Goal: Information Seeking & Learning: Compare options

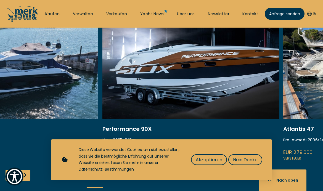
scroll to position [231, 0]
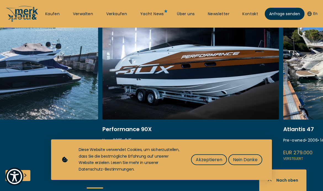
click at [233, 163] on span "Nein Danke" at bounding box center [245, 159] width 25 height 7
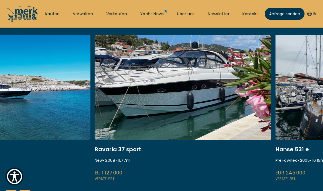
scroll to position [212, 0]
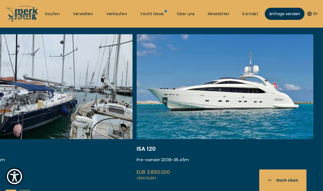
click at [165, 109] on link at bounding box center [225, 107] width 177 height 147
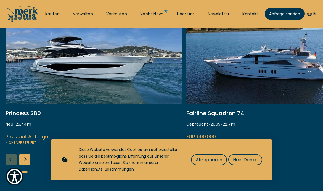
scroll to position [136, 0]
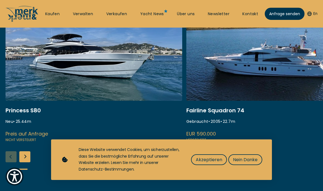
click at [201, 82] on link at bounding box center [274, 69] width 177 height 147
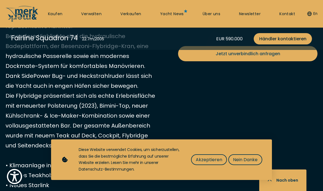
scroll to position [265, 0]
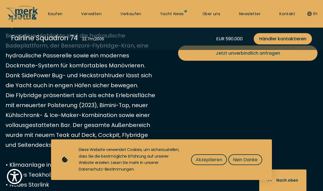
click at [194, 165] on button "Akzeptieren" at bounding box center [209, 159] width 36 height 11
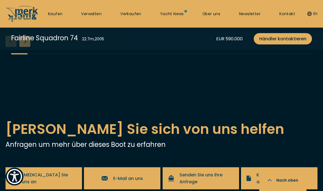
scroll to position [1090, 0]
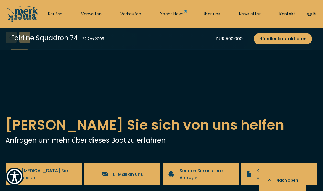
click at [30, 43] on div "Next slide" at bounding box center [24, 37] width 11 height 11
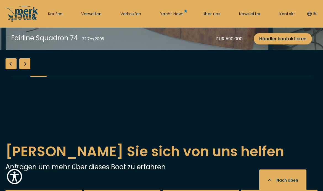
scroll to position [1065, 0]
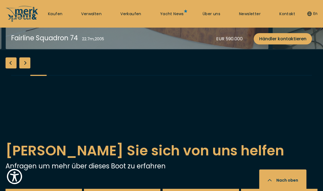
click at [25, 68] on div "Next slide" at bounding box center [24, 62] width 11 height 11
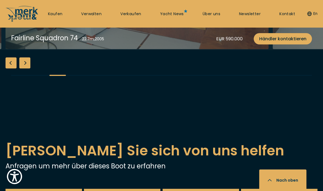
click at [26, 68] on div "Next slide" at bounding box center [24, 62] width 11 height 11
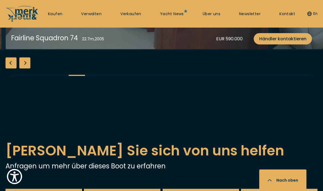
click at [26, 68] on div "Next slide" at bounding box center [24, 62] width 11 height 11
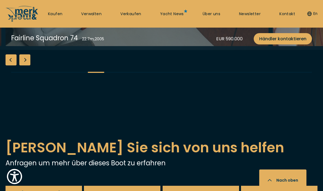
scroll to position [1069, 0]
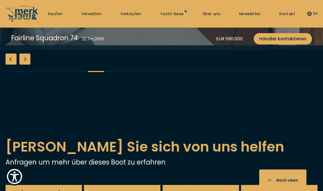
click at [30, 65] on div "Next slide" at bounding box center [24, 59] width 11 height 11
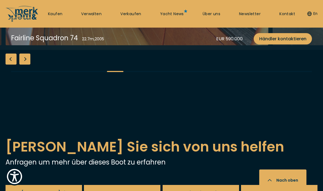
click at [30, 65] on div "Next slide" at bounding box center [24, 59] width 11 height 11
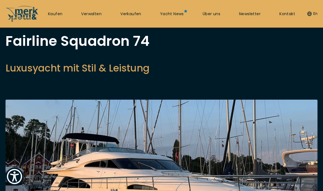
scroll to position [0, 0]
